Goal: Transaction & Acquisition: Obtain resource

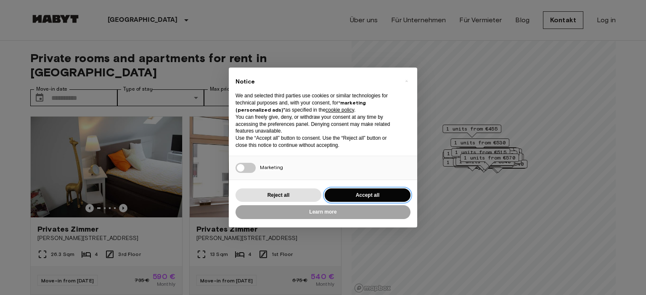
click at [362, 196] on button "Accept all" at bounding box center [368, 196] width 86 height 14
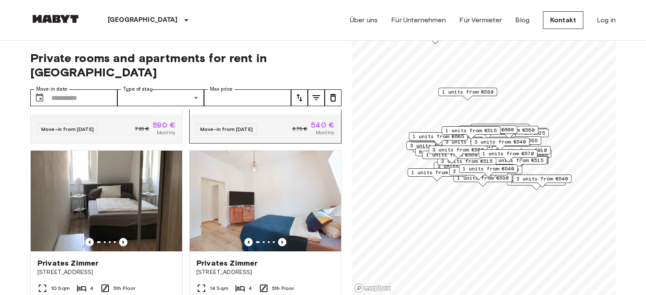
scroll to position [193, 0]
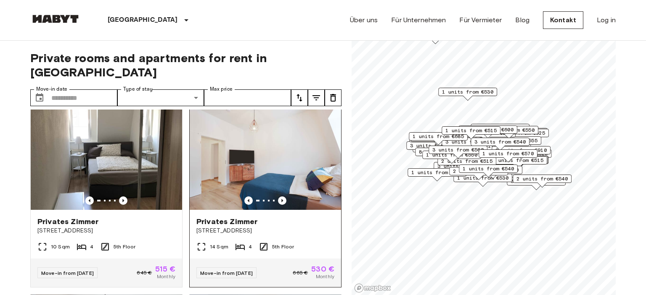
click at [218, 139] on img at bounding box center [265, 159] width 151 height 101
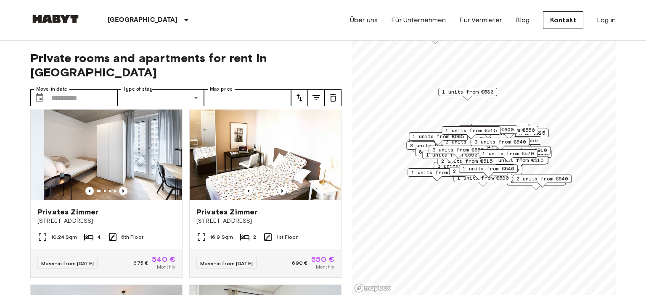
scroll to position [581, 0]
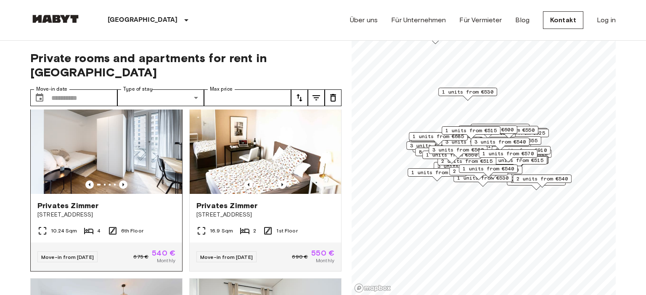
click at [148, 142] on img at bounding box center [106, 143] width 151 height 101
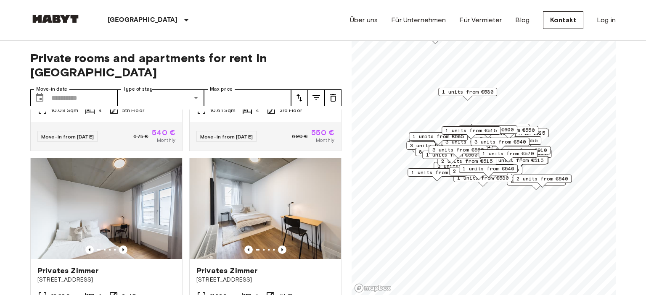
scroll to position [1356, 0]
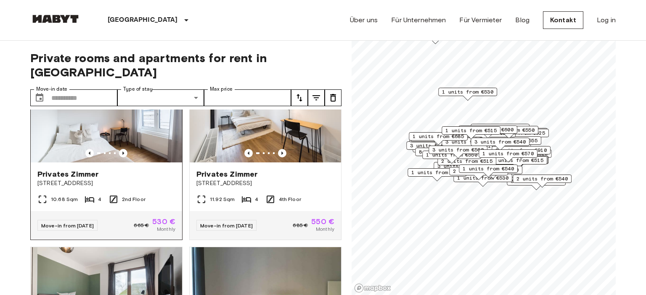
click at [143, 124] on img at bounding box center [106, 112] width 151 height 101
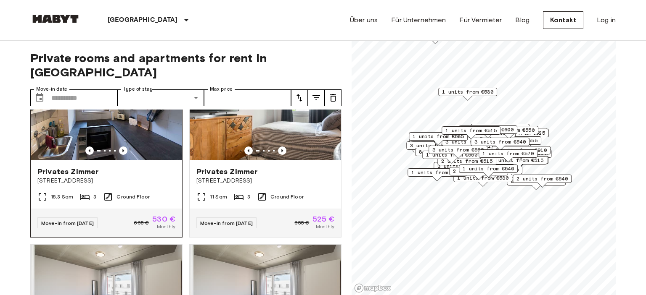
scroll to position [1867, 0]
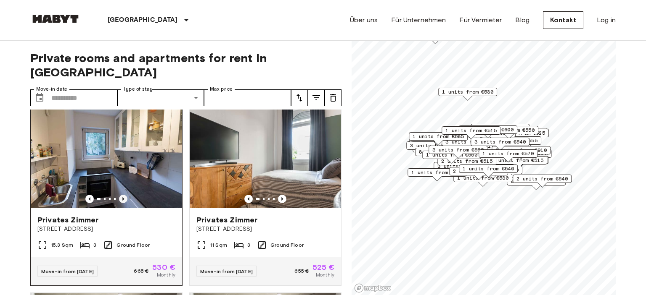
click at [122, 195] on icon "Previous image" at bounding box center [123, 199] width 8 height 8
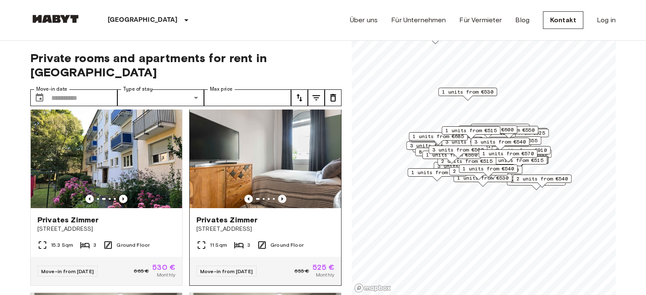
click at [282, 195] on icon "Previous image" at bounding box center [282, 199] width 8 height 8
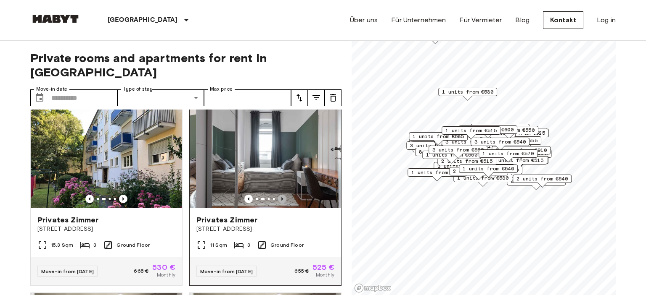
click at [282, 195] on icon "Previous image" at bounding box center [282, 199] width 8 height 8
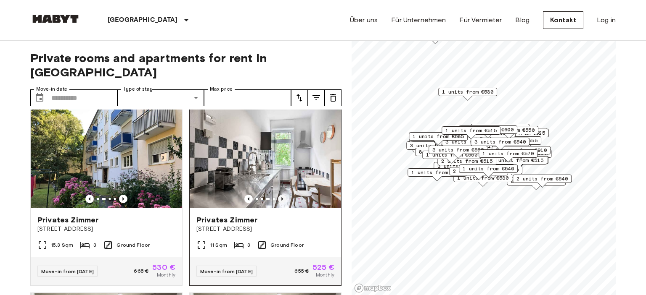
click at [280, 195] on icon "Previous image" at bounding box center [282, 199] width 8 height 8
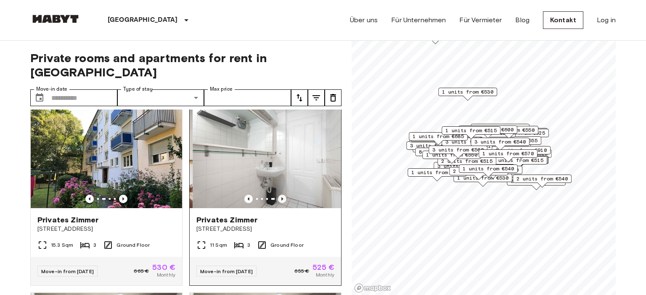
click at [280, 195] on icon "Previous image" at bounding box center [282, 199] width 8 height 8
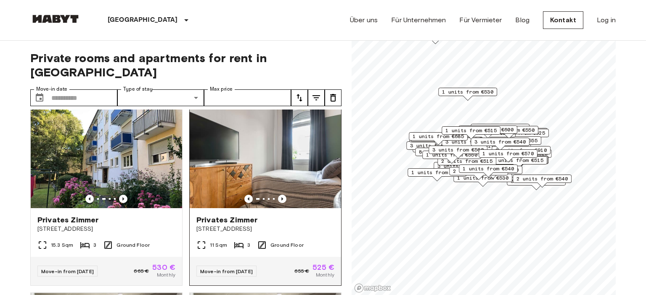
click at [298, 150] on img at bounding box center [265, 158] width 151 height 101
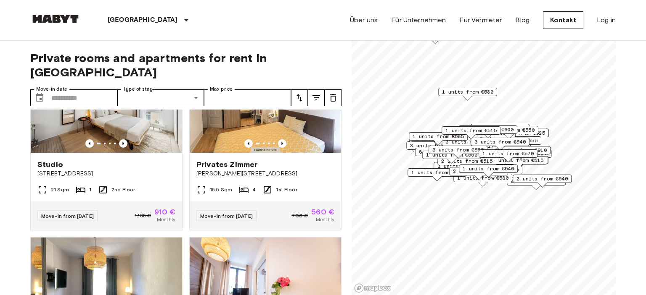
scroll to position [3029, 0]
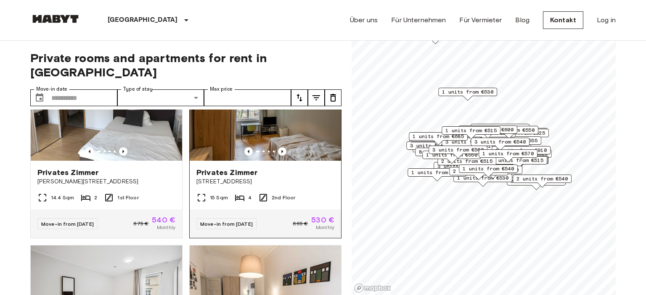
click at [265, 120] on img at bounding box center [265, 110] width 151 height 101
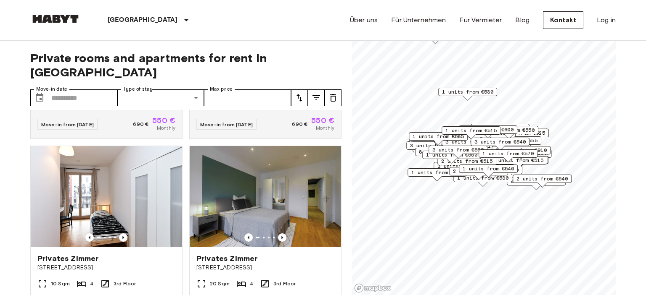
scroll to position [3531, 0]
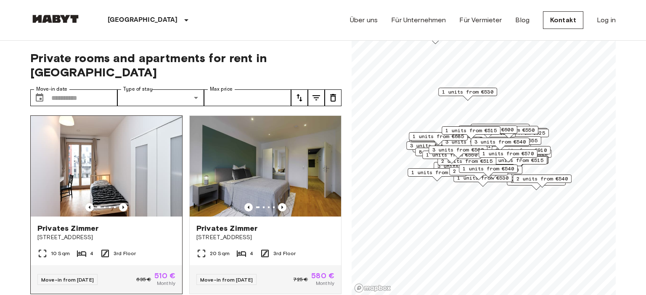
click at [154, 173] on img at bounding box center [106, 166] width 151 height 101
